Goal: Information Seeking & Learning: Learn about a topic

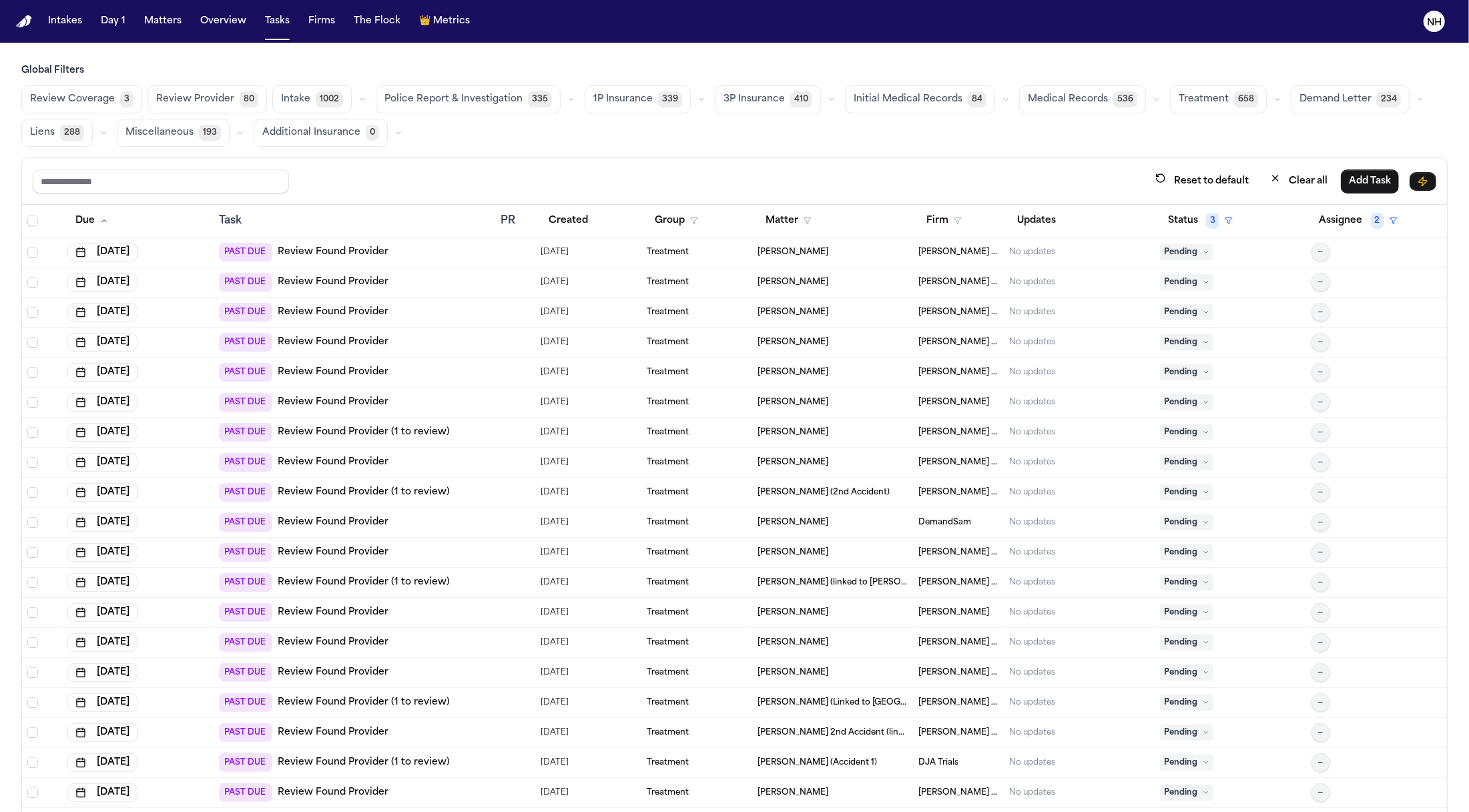
click at [828, 103] on icon "button" at bounding box center [831, 99] width 8 height 8
click at [791, 184] on span "LOR Acknowledgement" at bounding box center [770, 191] width 93 height 26
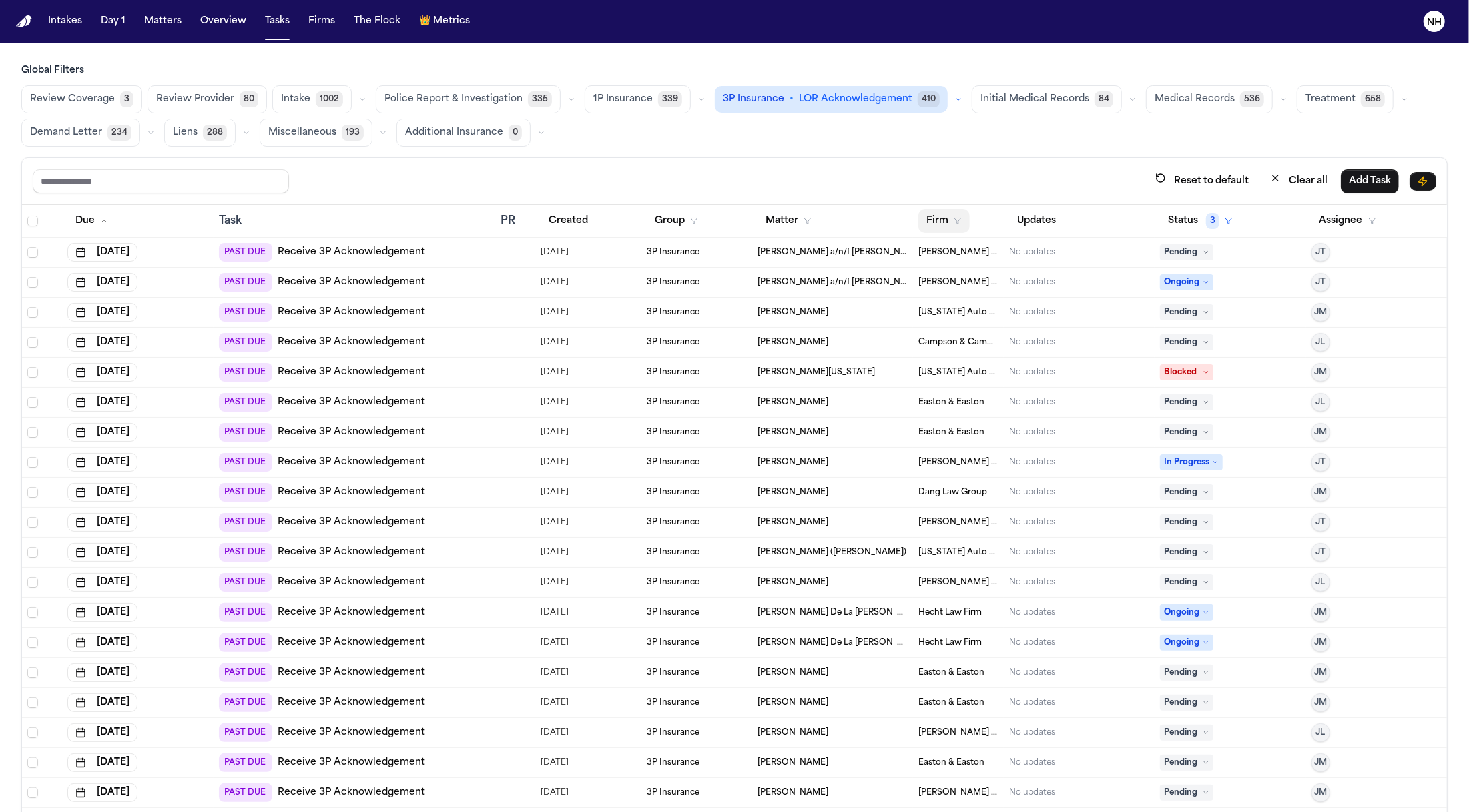
click at [950, 228] on button "Firm" at bounding box center [943, 221] width 51 height 24
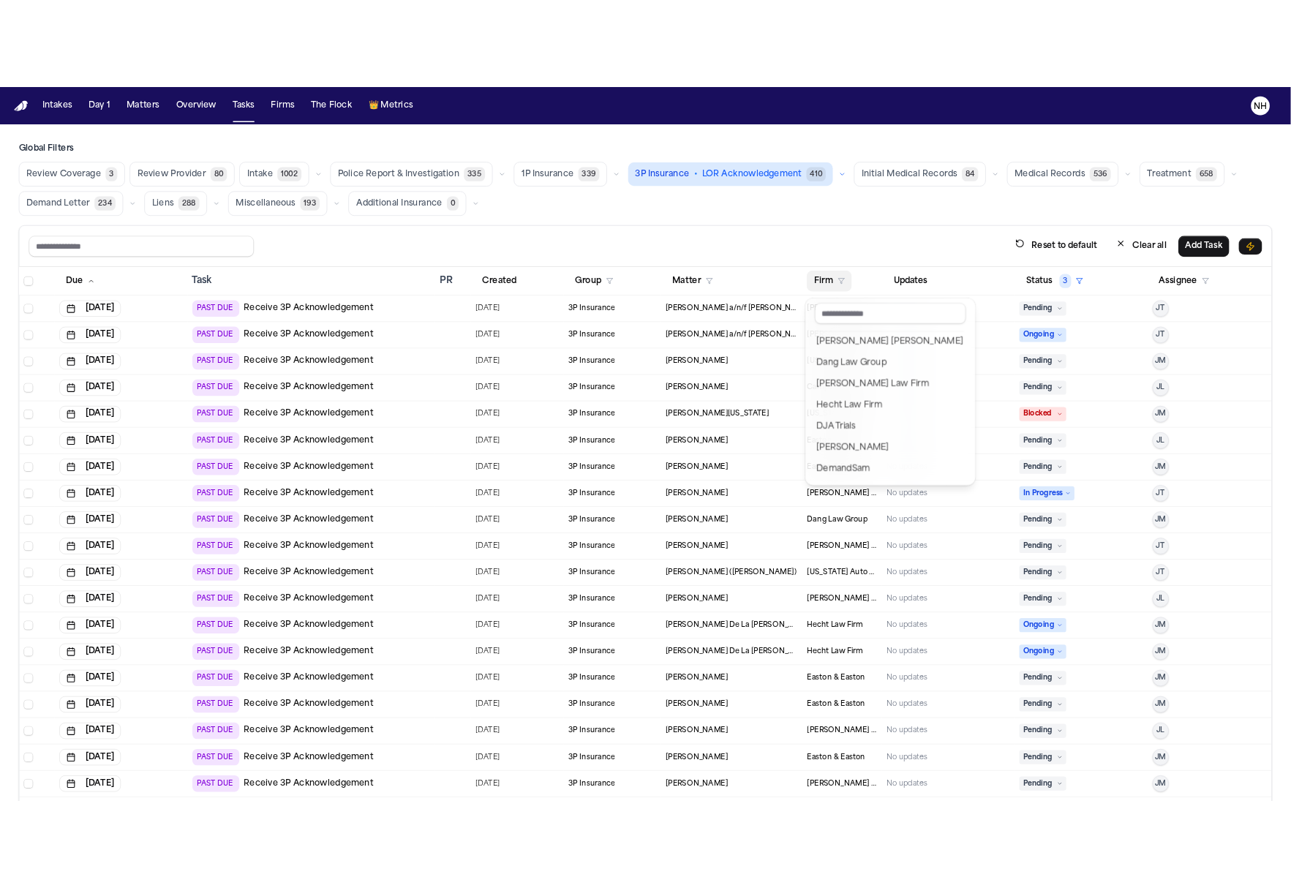
scroll to position [109, 0]
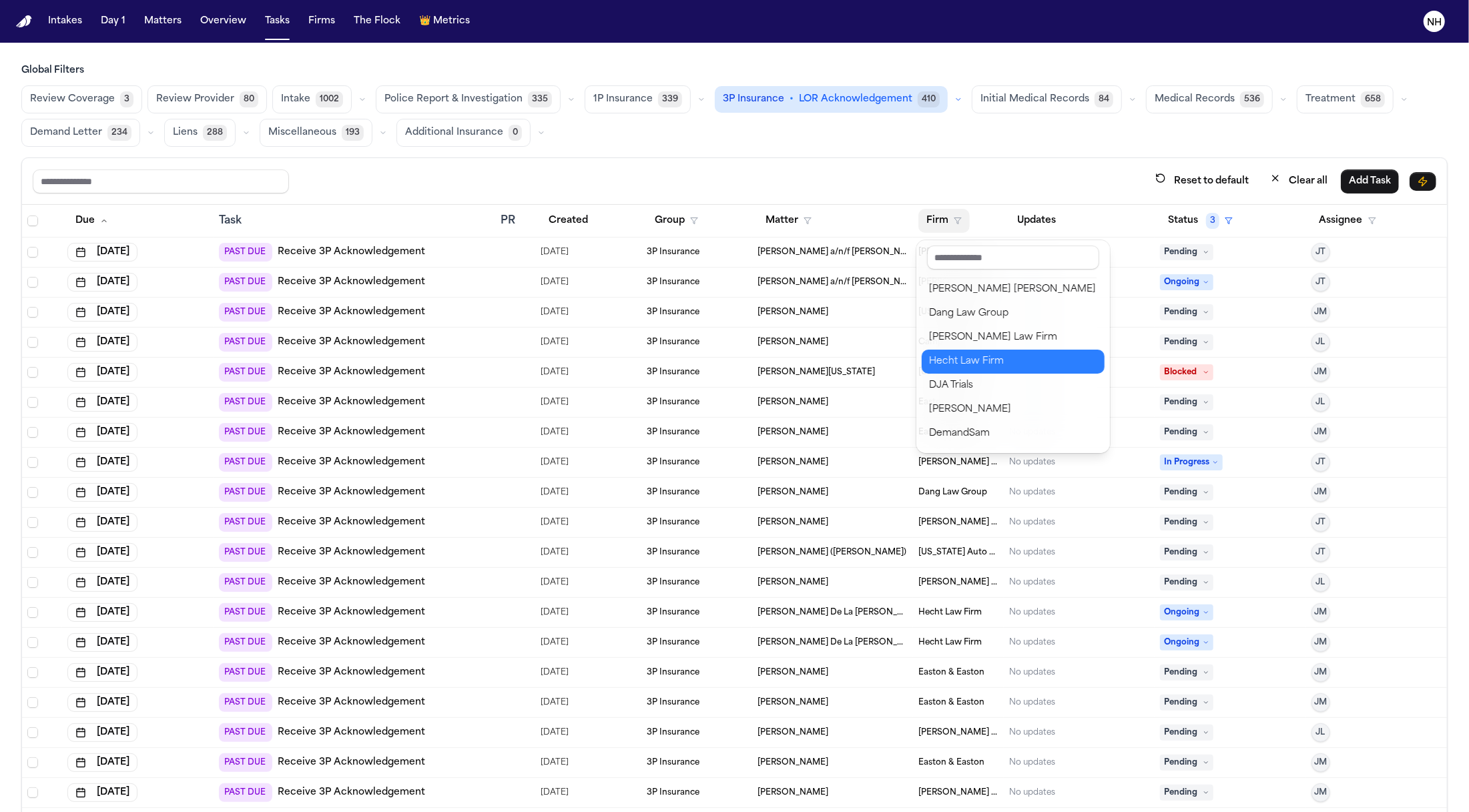
click at [935, 364] on div "Hecht Law Firm" at bounding box center [1013, 362] width 167 height 16
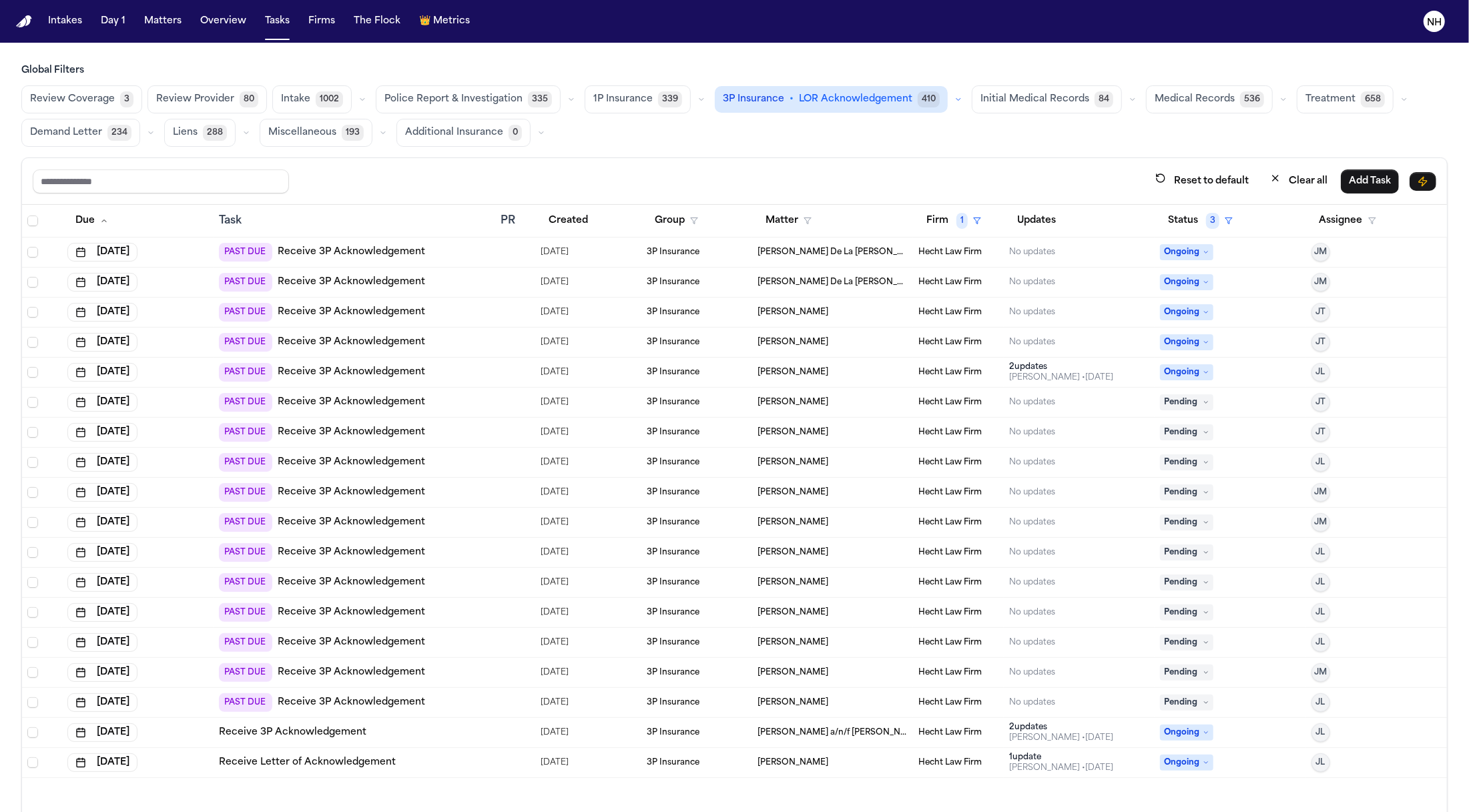
click at [375, 406] on link "Receive 3P Acknowledgement" at bounding box center [351, 402] width 148 height 14
click at [394, 436] on link "Receive 3P Acknowledgement" at bounding box center [351, 432] width 148 height 14
click at [401, 401] on link "Receive 3P Acknowledgement" at bounding box center [351, 402] width 148 height 14
click at [361, 404] on link "Receive 3P Acknowledgement" at bounding box center [351, 402] width 148 height 14
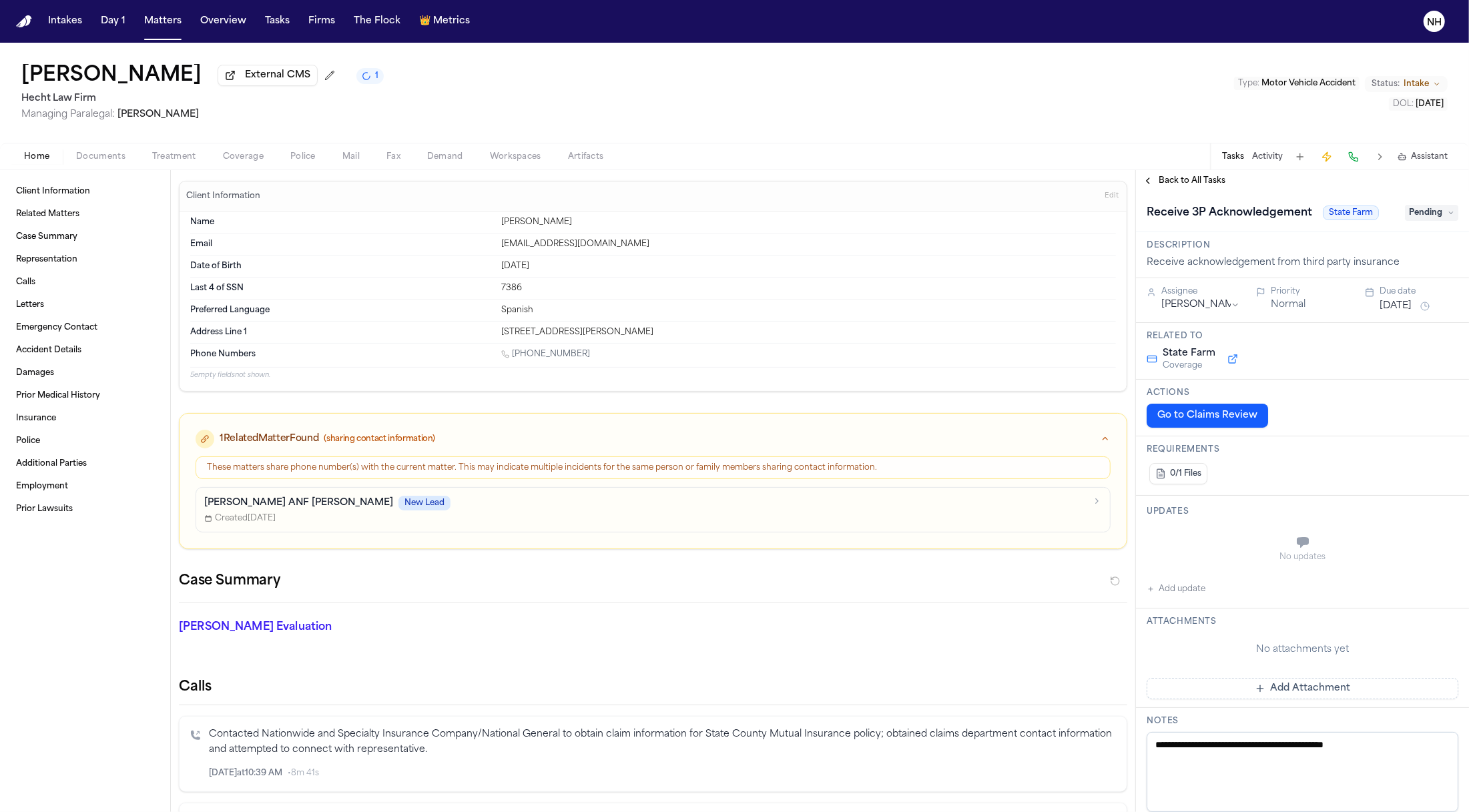
click at [241, 162] on span "Coverage" at bounding box center [243, 157] width 41 height 11
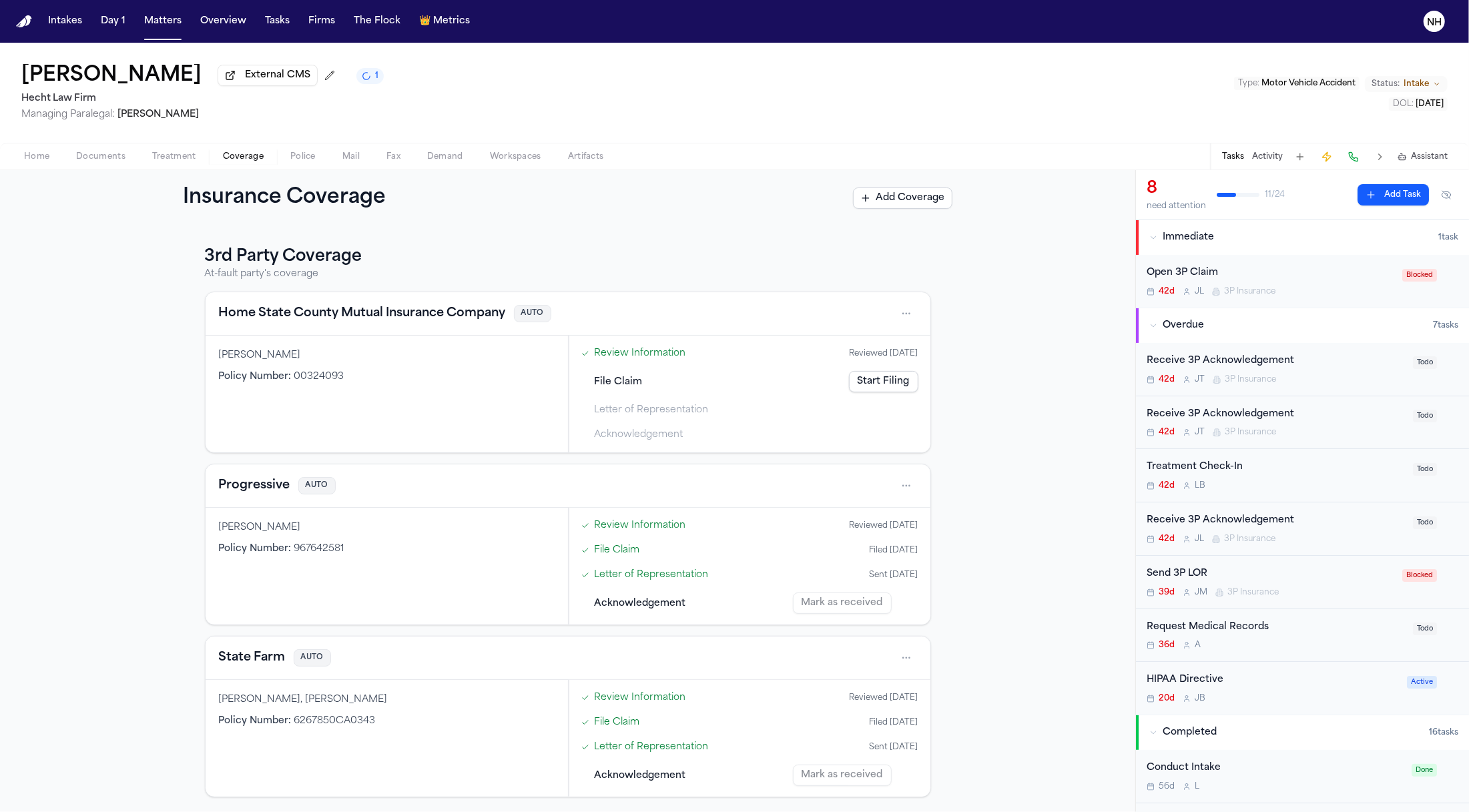
scroll to position [166, 0]
click at [1255, 377] on span "3P Insurance" at bounding box center [1250, 380] width 51 height 11
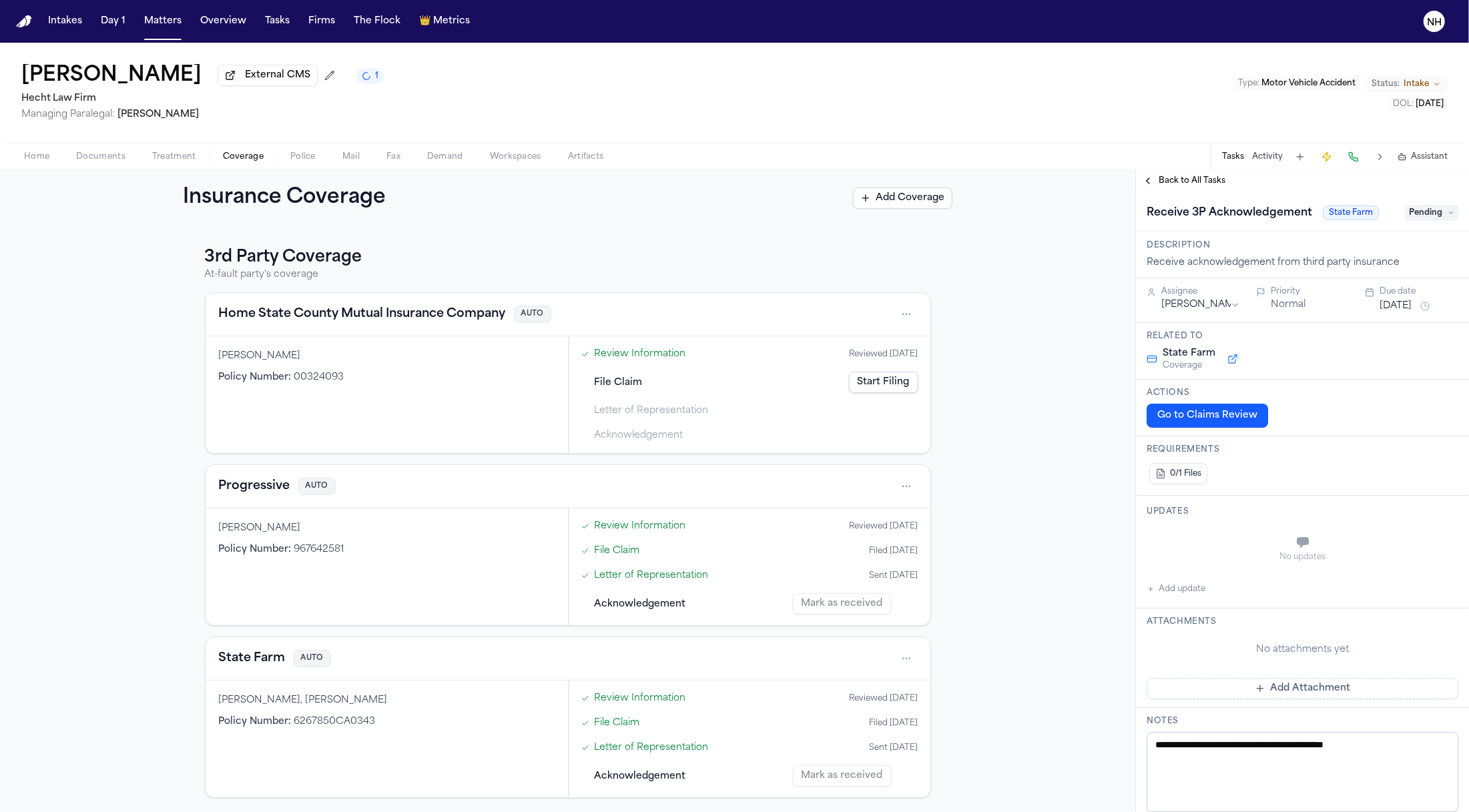
click at [1151, 185] on button "Back to All Tasks" at bounding box center [1183, 181] width 96 height 11
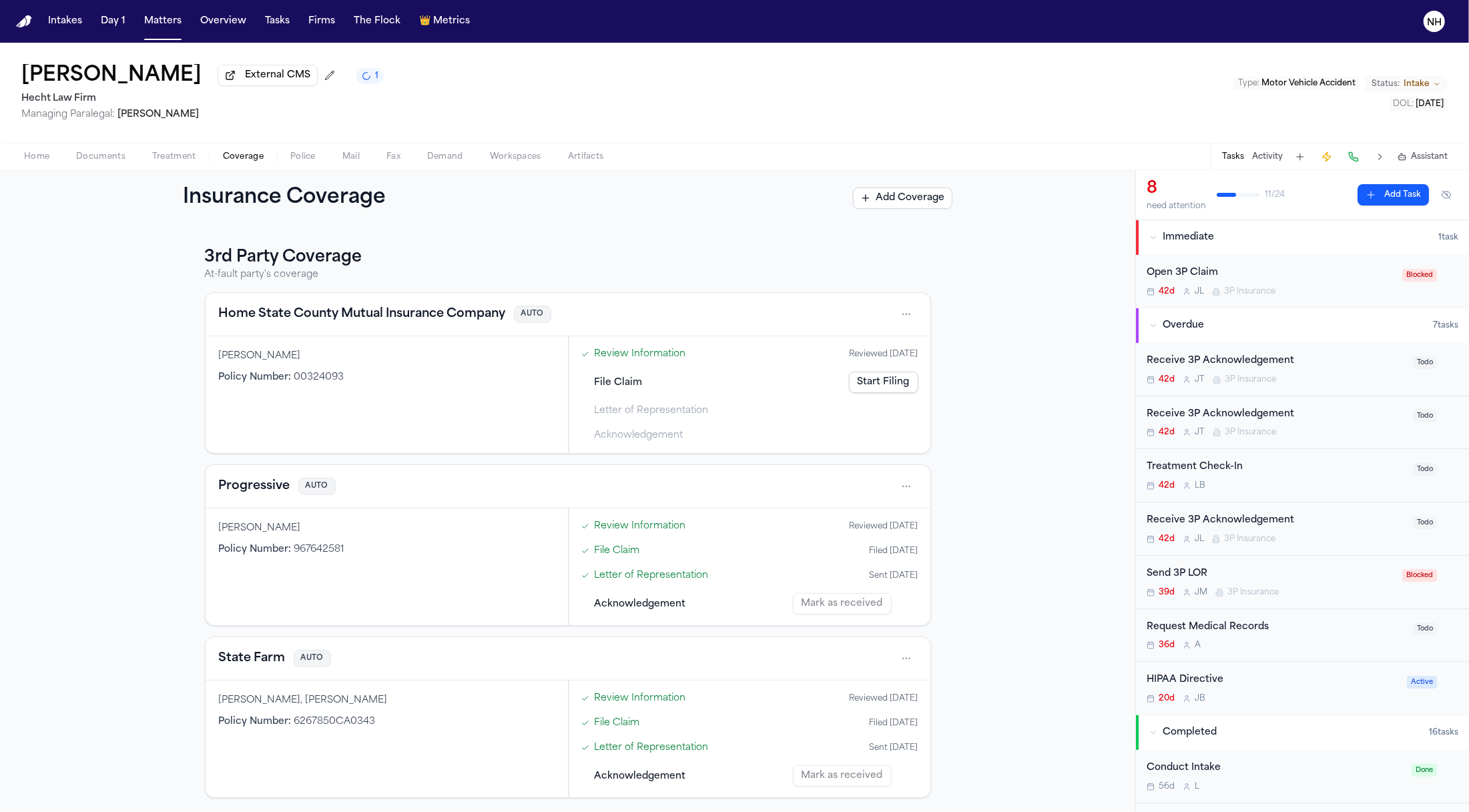
click at [1255, 375] on span "3P Insurance" at bounding box center [1250, 380] width 51 height 11
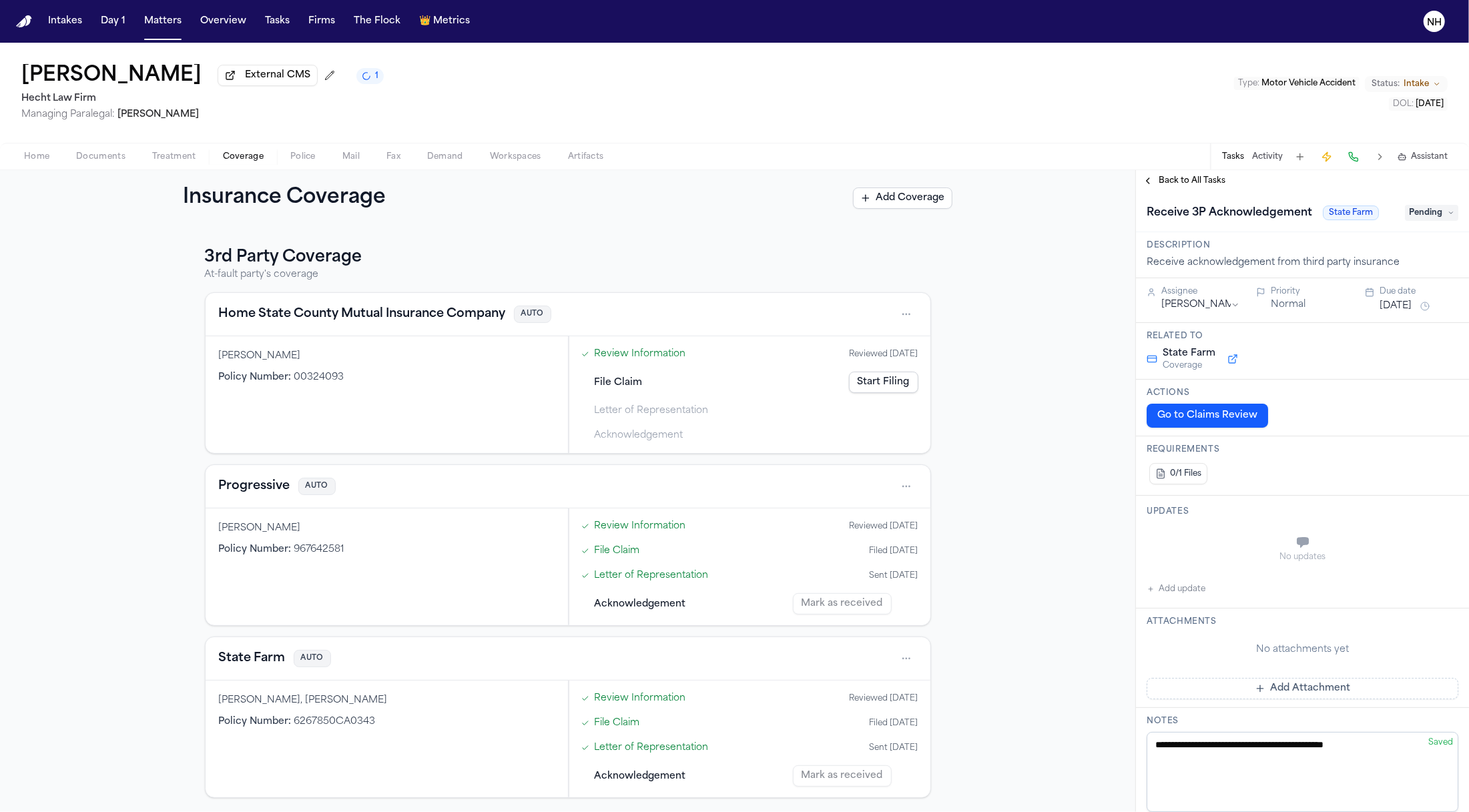
click at [1143, 192] on div "Back to All Tasks" at bounding box center [1302, 181] width 333 height 21
click at [1143, 170] on div "Home Documents Treatment Coverage Police Mail Fax Demand Workspaces Artifacts T…" at bounding box center [734, 156] width 1469 height 26
click at [1143, 177] on div "Back to All Tasks" at bounding box center [1302, 181] width 333 height 21
click at [1146, 178] on button "Back to All Tasks" at bounding box center [1183, 181] width 96 height 11
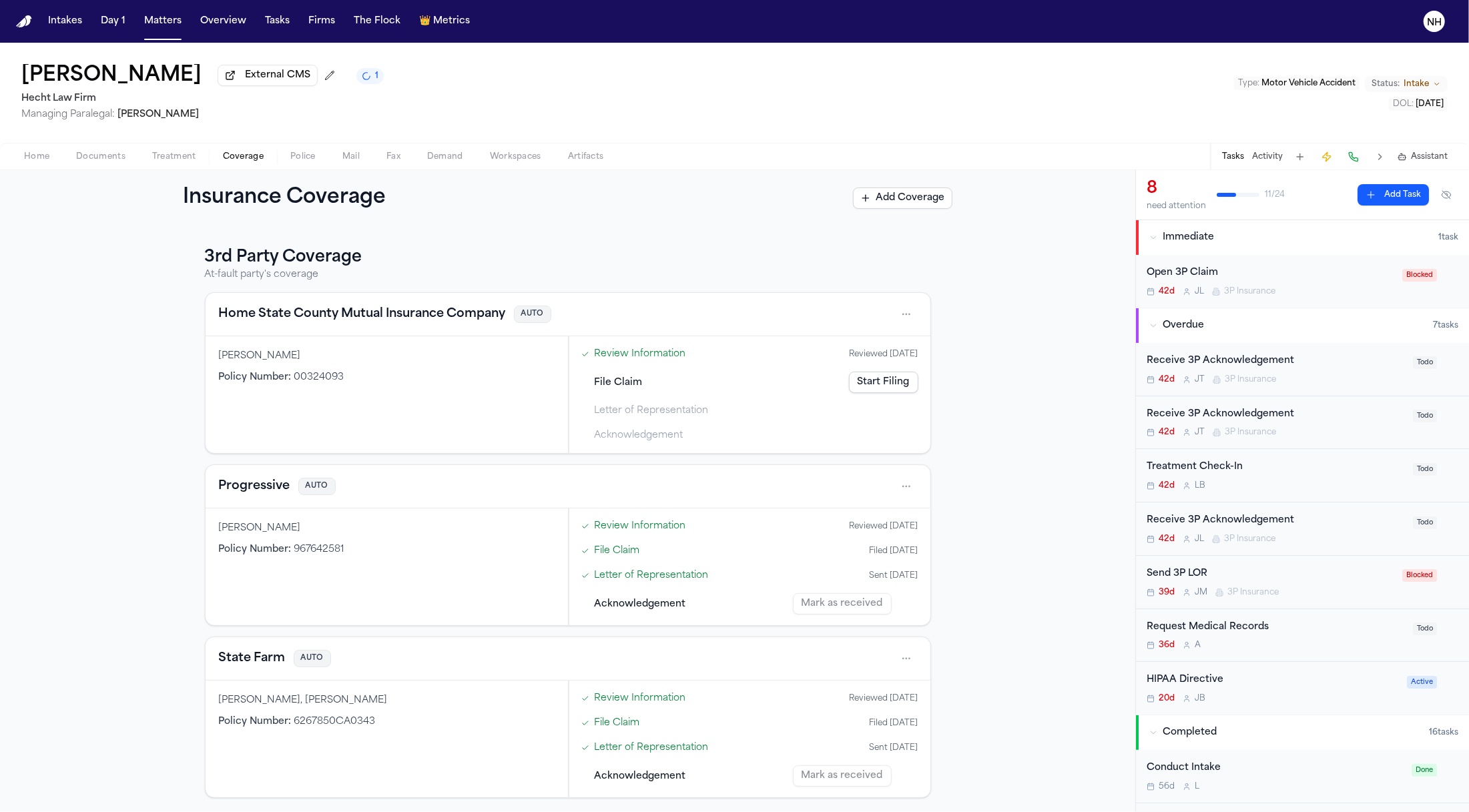
click at [1213, 431] on icon "Open task: Receive 3P Acknowledgement" at bounding box center [1216, 432] width 8 height 8
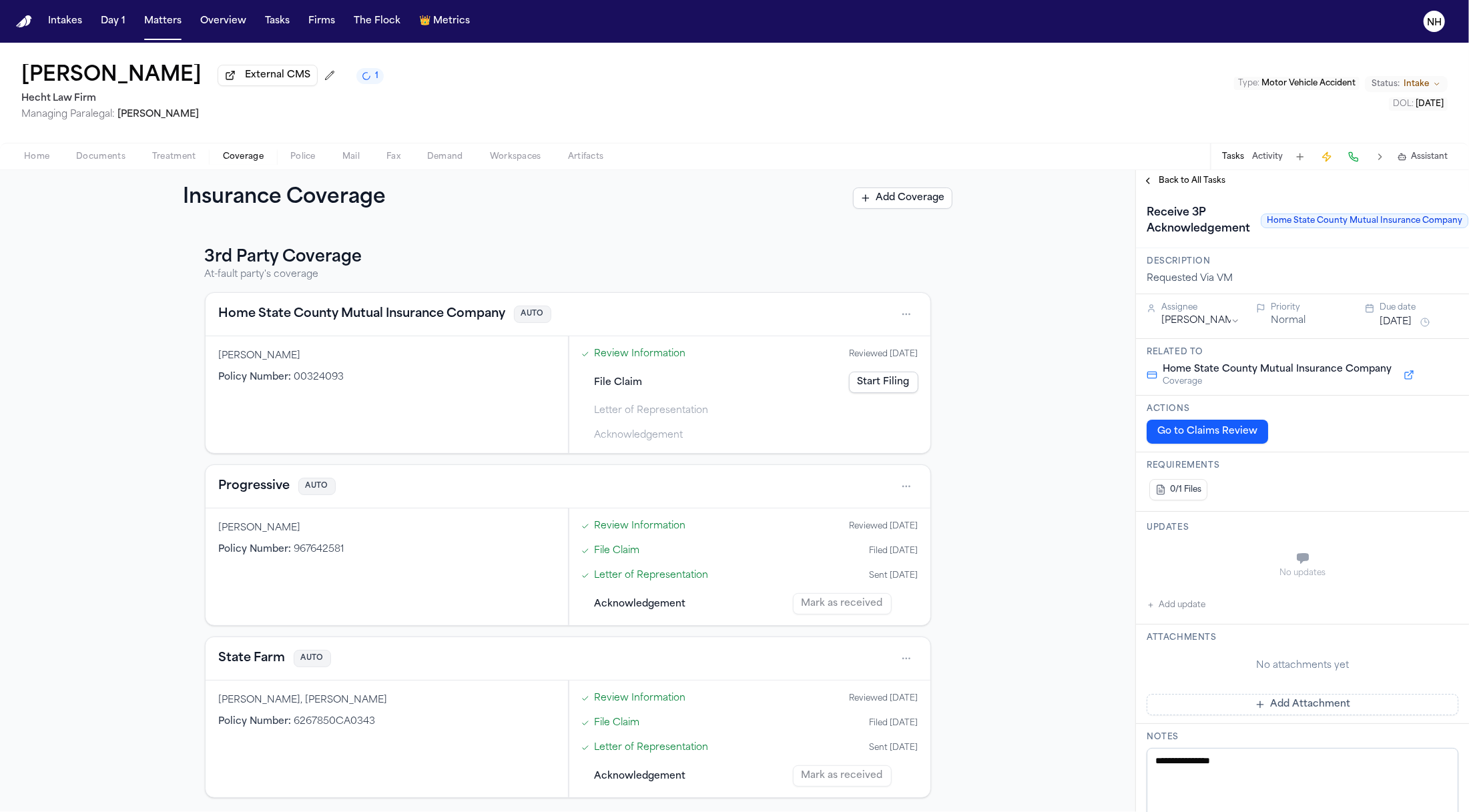
click at [1217, 777] on textarea "**********" at bounding box center [1302, 788] width 312 height 80
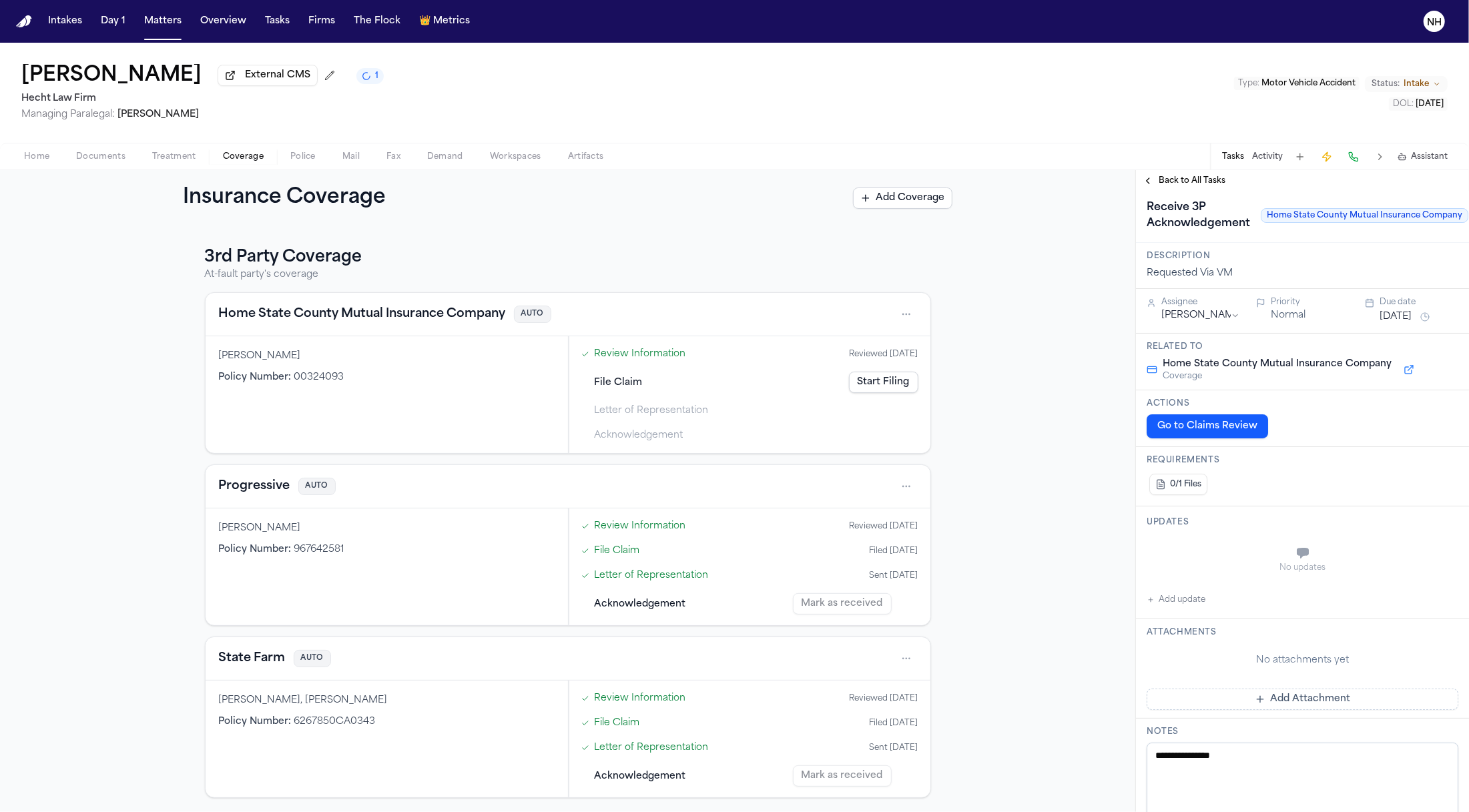
click at [1149, 184] on button "Back to All Tasks" at bounding box center [1183, 181] width 96 height 11
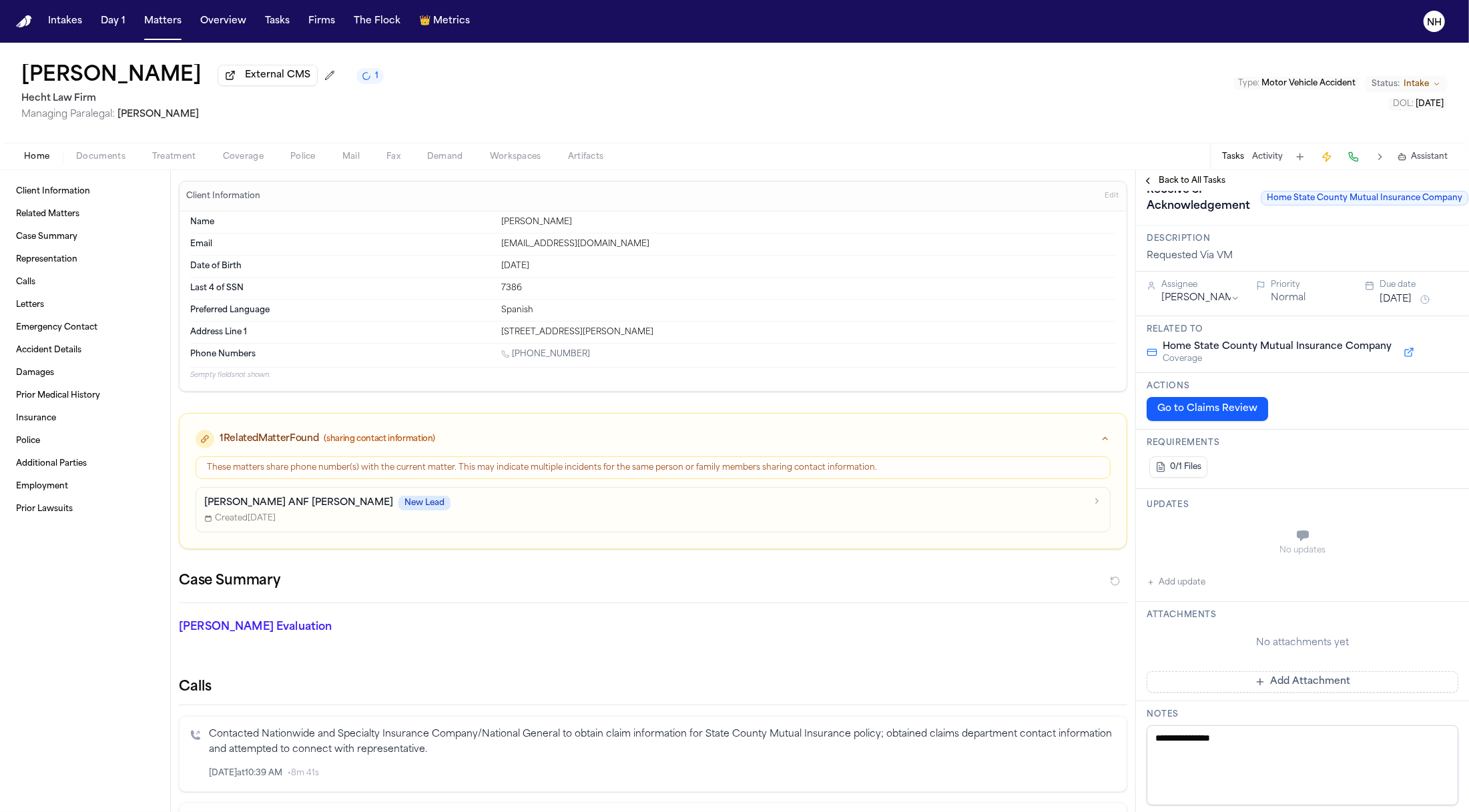
scroll to position [28, 0]
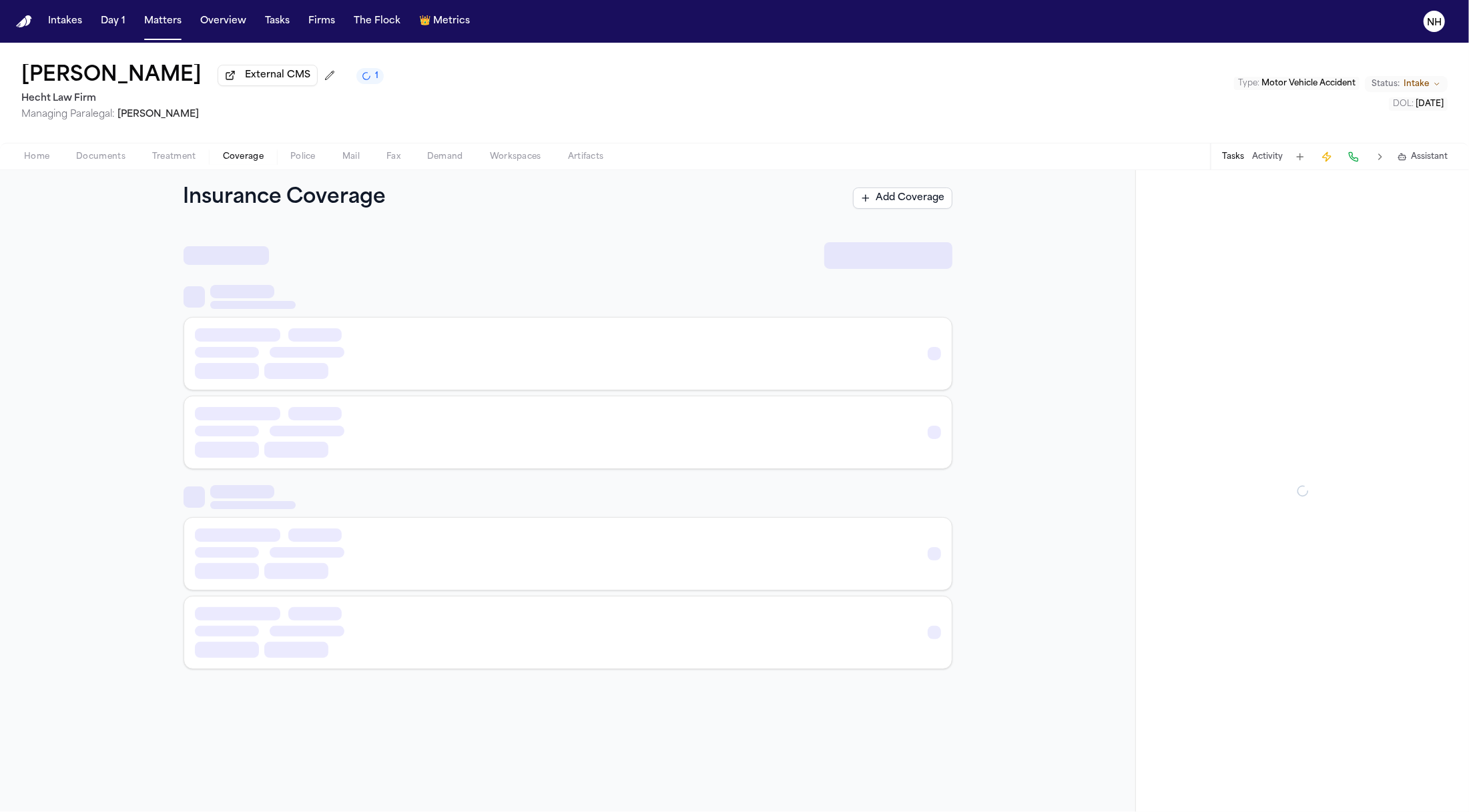
click at [233, 161] on span "Coverage" at bounding box center [243, 157] width 41 height 11
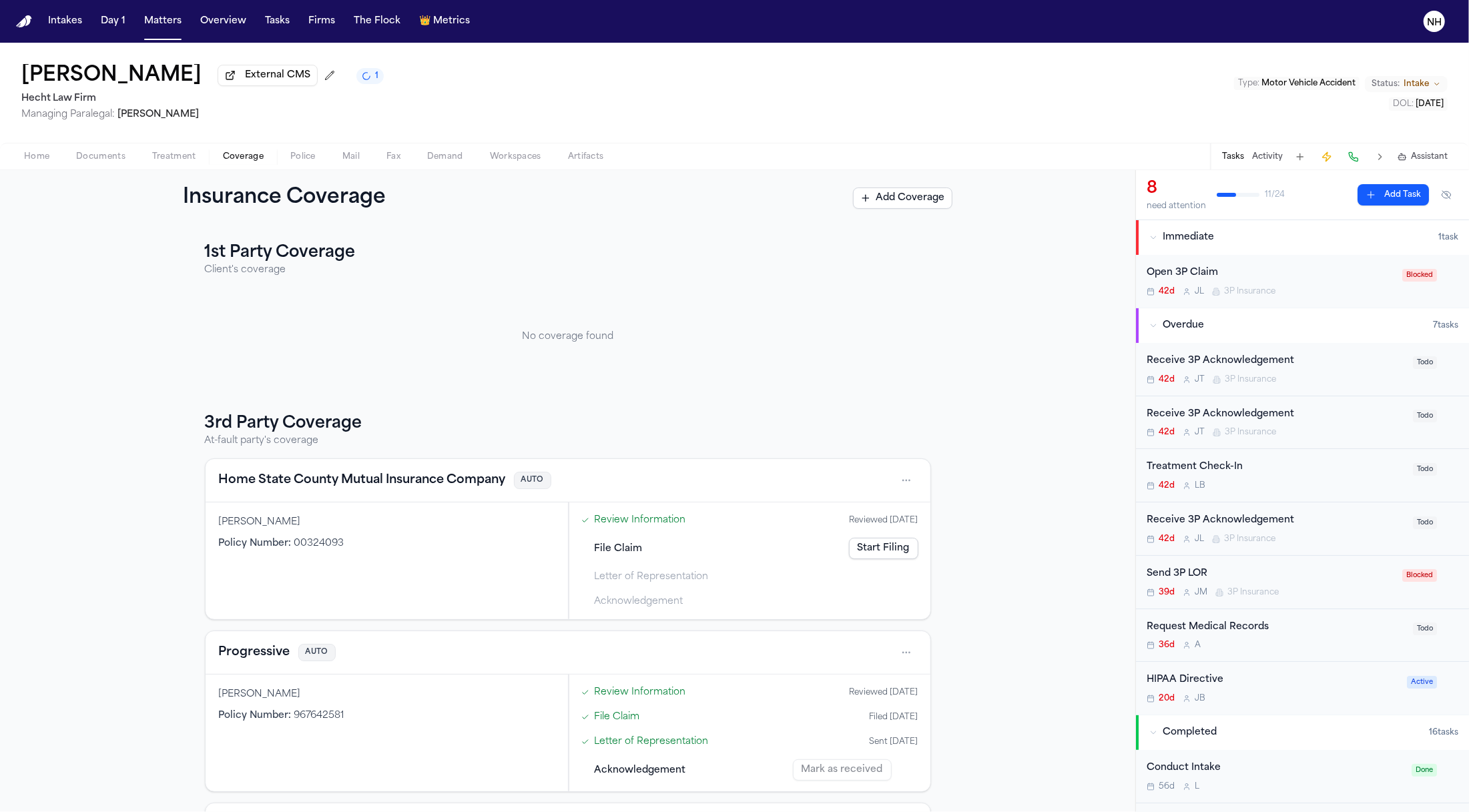
click at [43, 165] on span "button" at bounding box center [36, 163] width 41 height 1
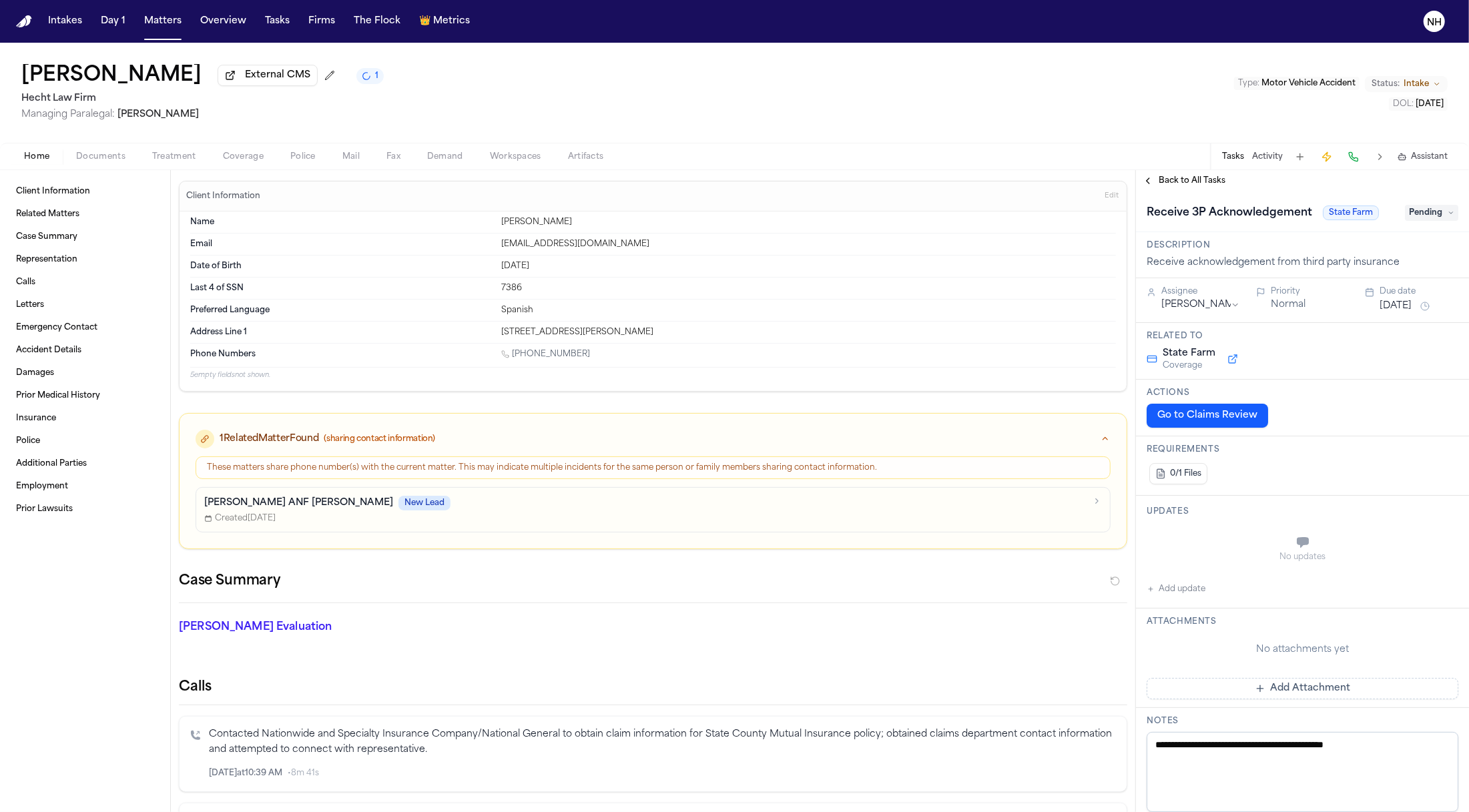
click at [240, 162] on span "Coverage" at bounding box center [243, 157] width 41 height 11
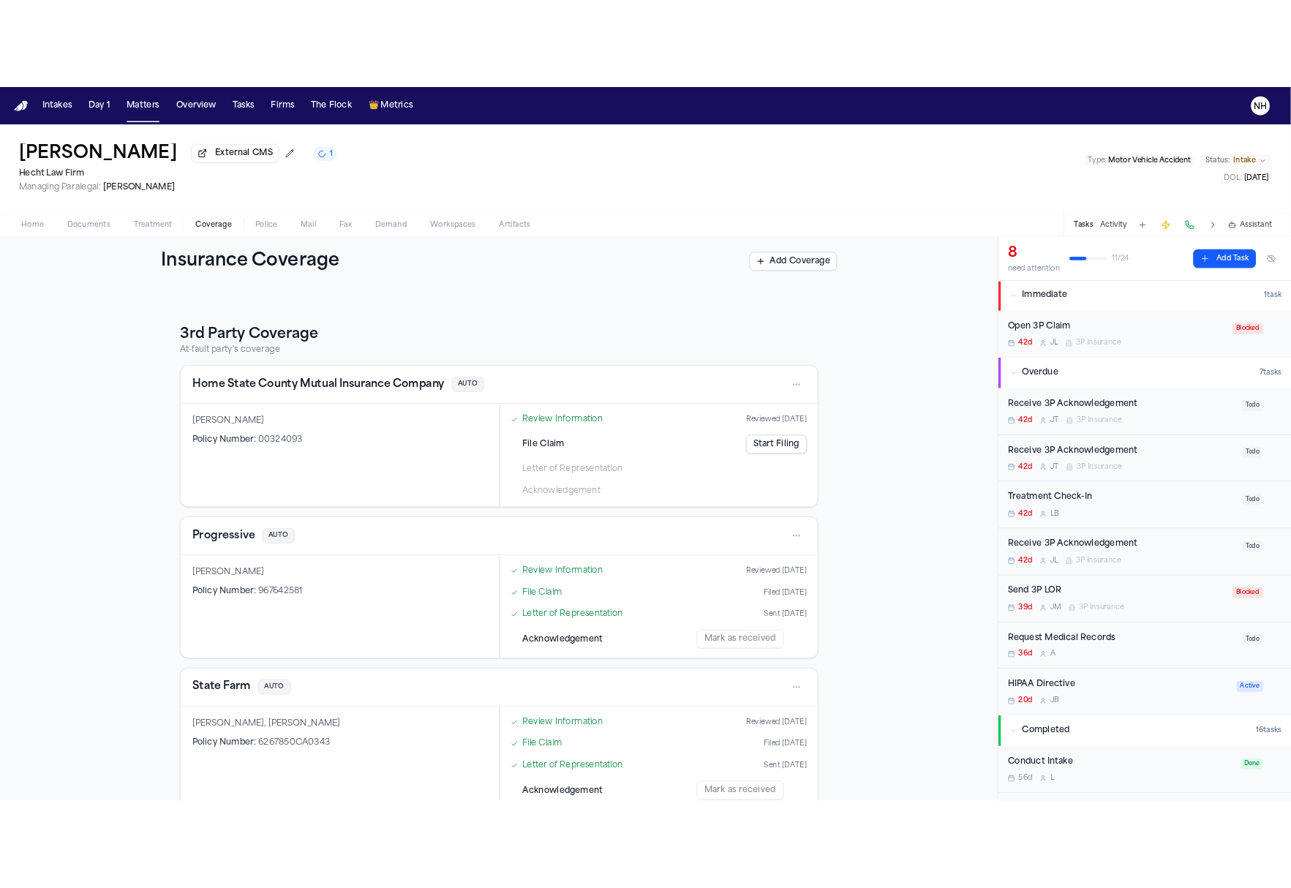
scroll to position [157, 0]
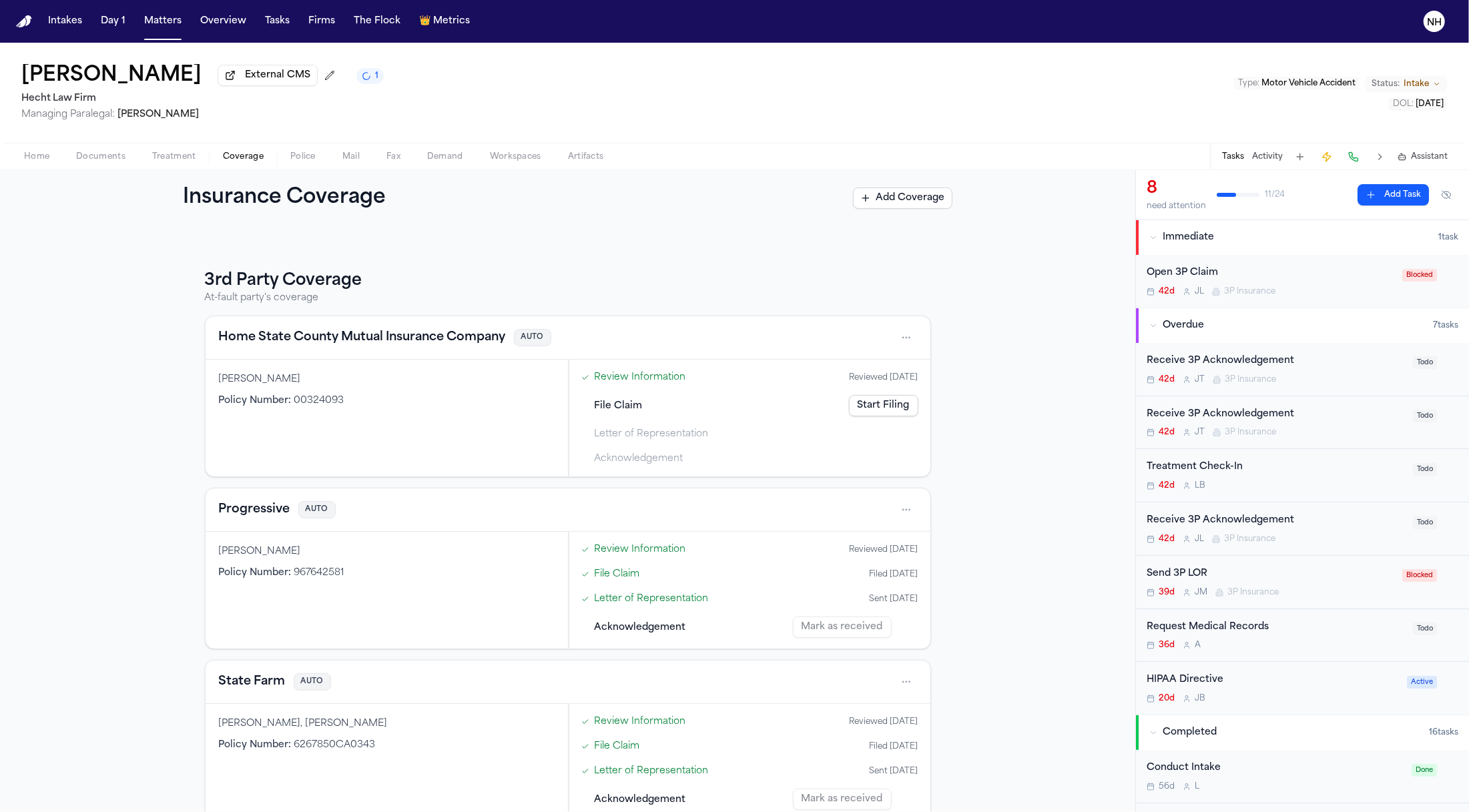
click at [449, 339] on button "Home State County Mutual Insurance Company" at bounding box center [362, 338] width 287 height 18
